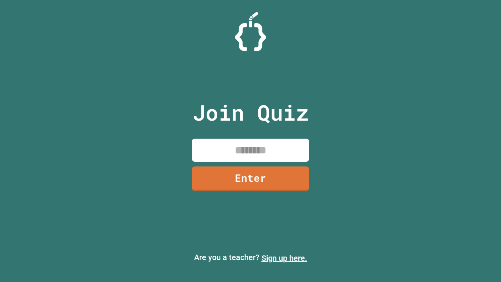
click at [284, 258] on link "Sign up here." at bounding box center [284, 257] width 46 height 9
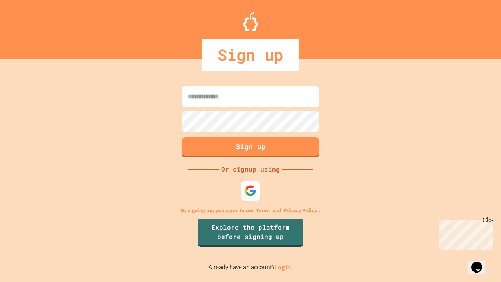
click at [284, 267] on link "Log in." at bounding box center [284, 267] width 18 height 8
